Goal: Task Accomplishment & Management: Use online tool/utility

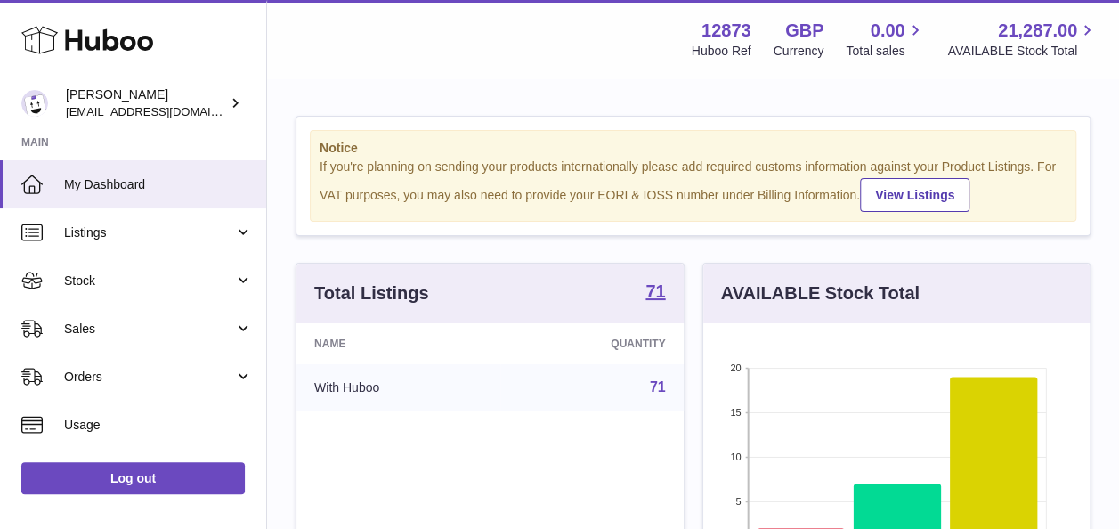
scroll to position [278, 386]
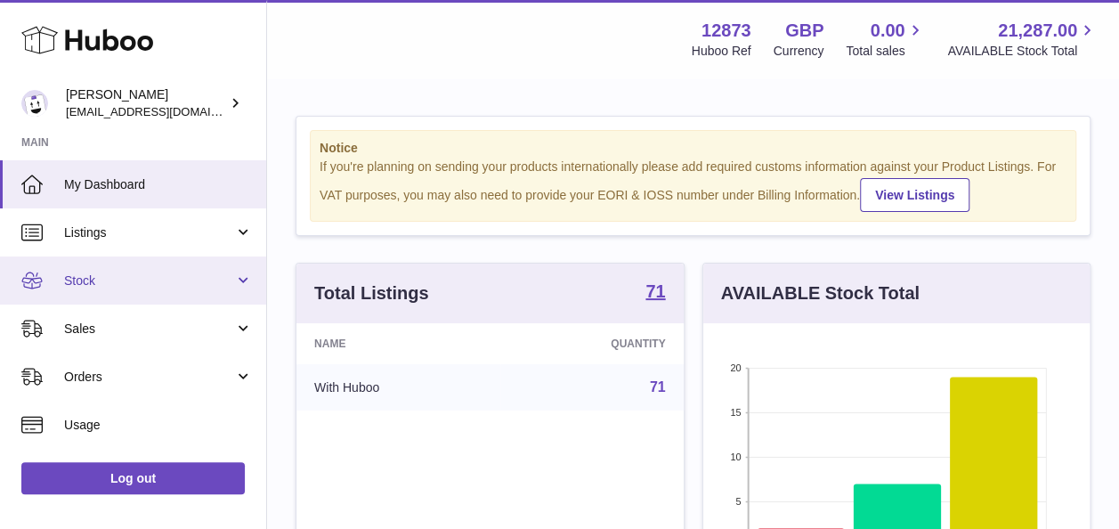
click at [91, 274] on span "Stock" at bounding box center [149, 280] width 170 height 17
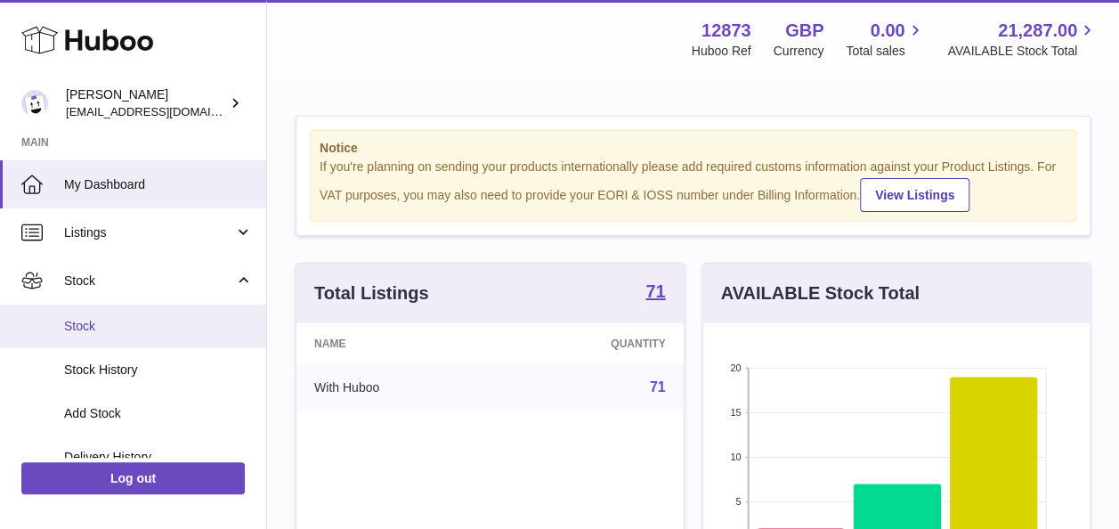
click at [98, 331] on span "Stock" at bounding box center [158, 326] width 189 height 17
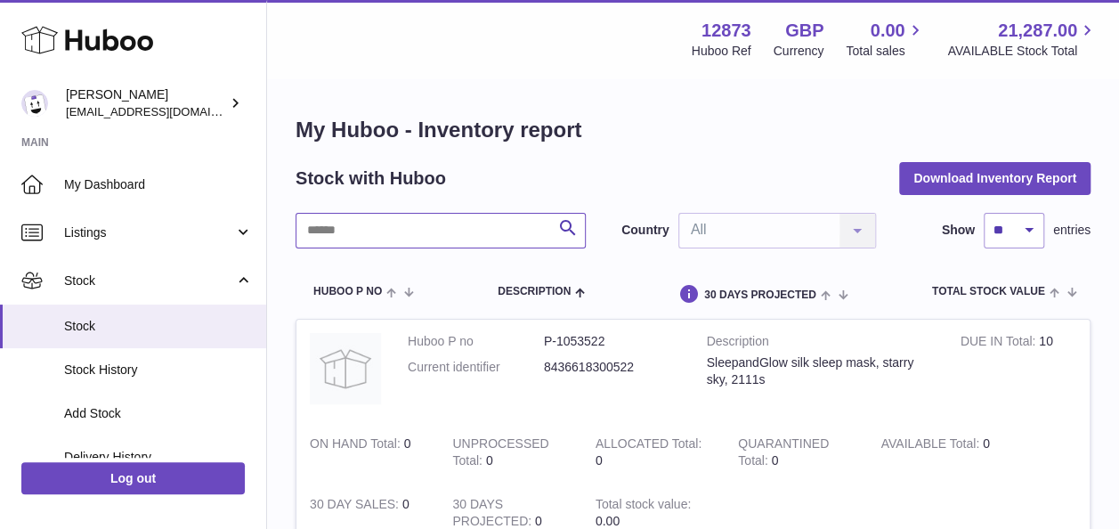
click at [442, 228] on input "text" at bounding box center [441, 231] width 290 height 36
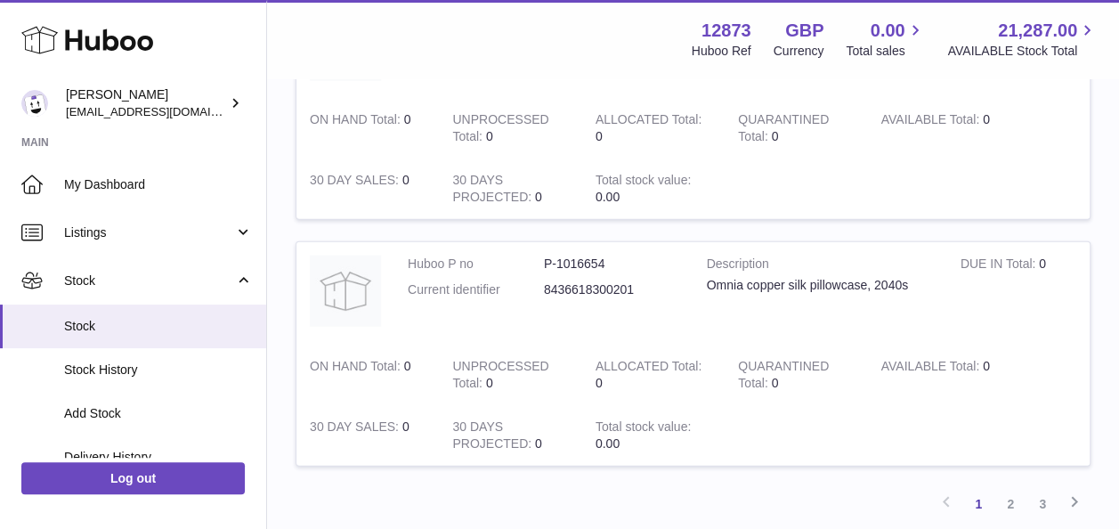
scroll to position [2315, 0]
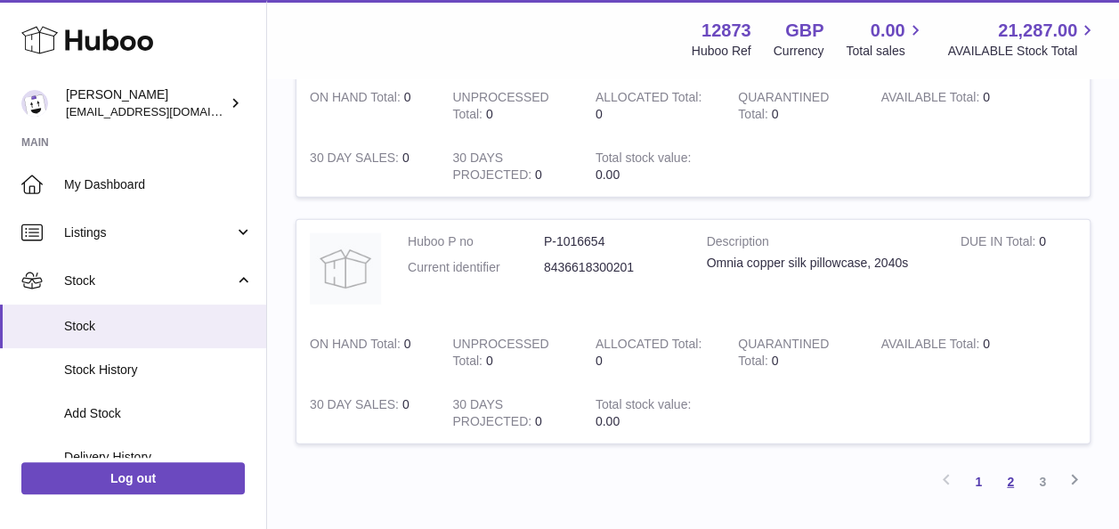
type input "**********"
click at [1017, 477] on link "2" at bounding box center [1011, 482] width 32 height 32
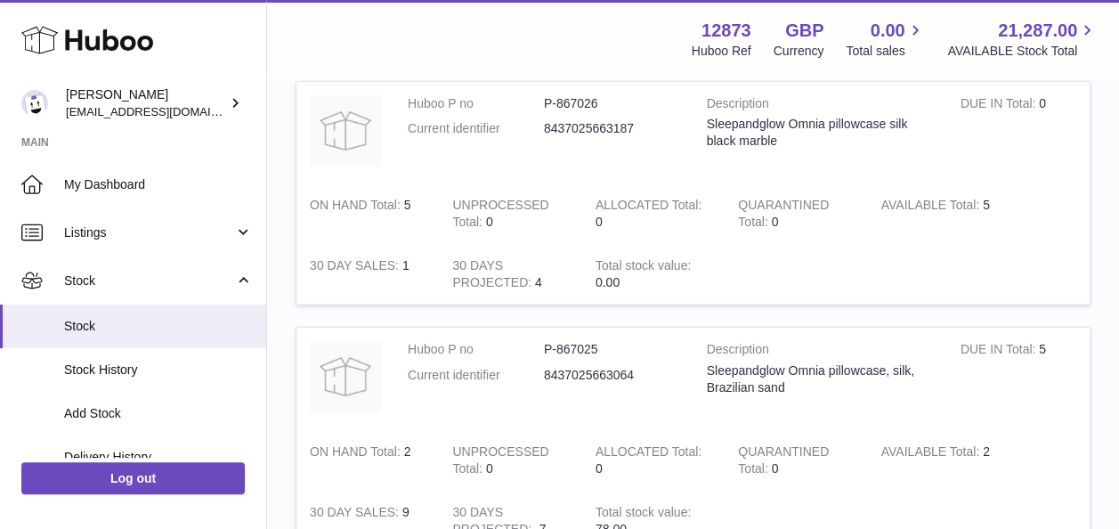
scroll to position [2306, 0]
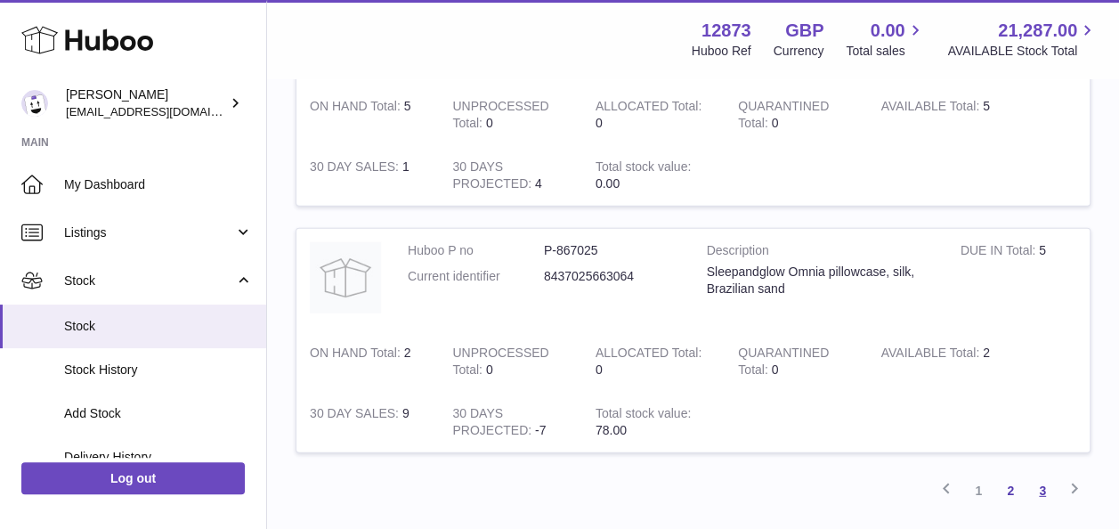
click at [1041, 485] on link "3" at bounding box center [1043, 491] width 32 height 32
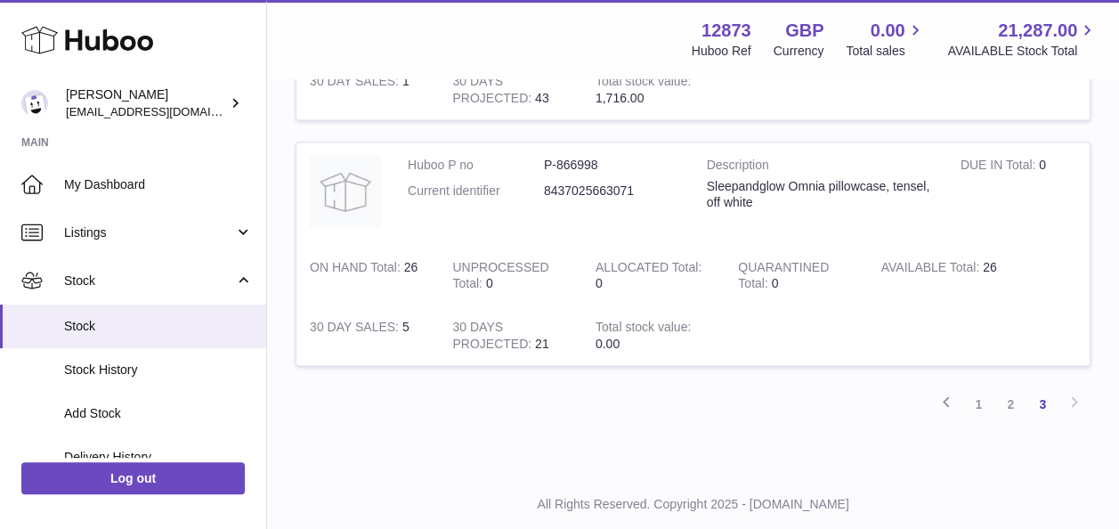
scroll to position [1683, 0]
